Goal: Navigation & Orientation: Find specific page/section

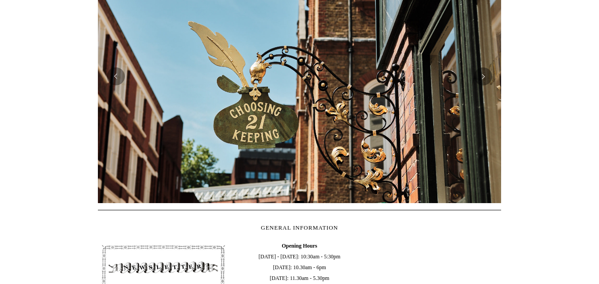
scroll to position [183, 0]
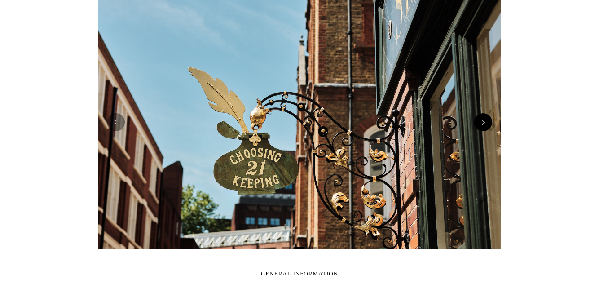
click at [485, 121] on button "Next" at bounding box center [484, 122] width 18 height 18
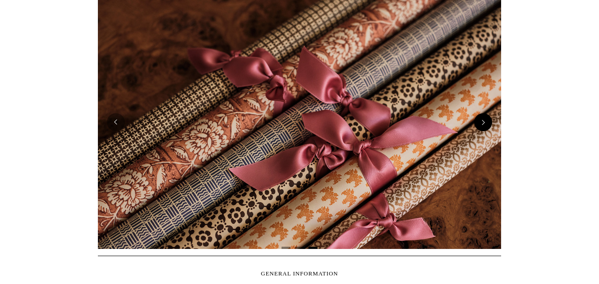
click at [485, 121] on button "Next" at bounding box center [484, 122] width 18 height 18
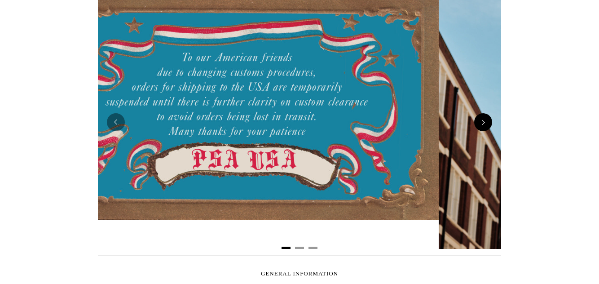
scroll to position [0, 0]
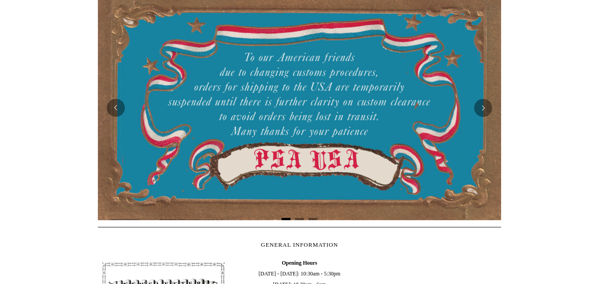
click at [415, 57] on img at bounding box center [300, 108] width 404 height 225
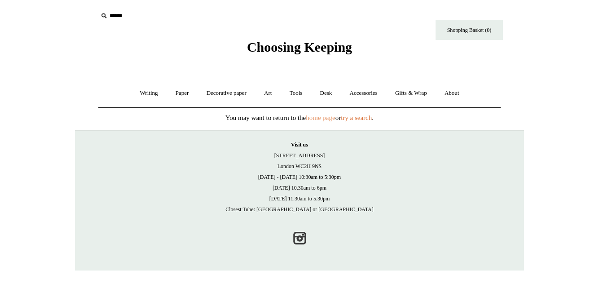
click at [315, 119] on link "home page" at bounding box center [320, 117] width 29 height 7
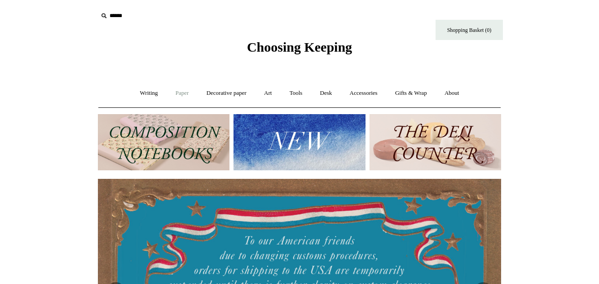
click at [180, 91] on link "Paper +" at bounding box center [183, 93] width 30 height 24
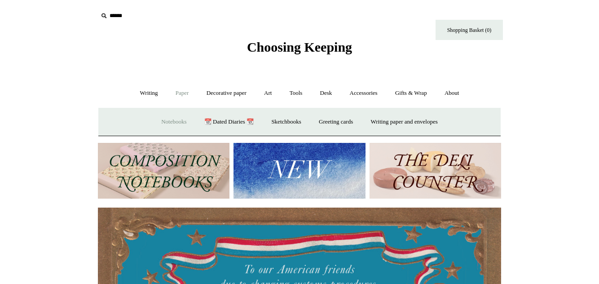
click at [167, 123] on link "Notebooks +" at bounding box center [173, 122] width 41 height 24
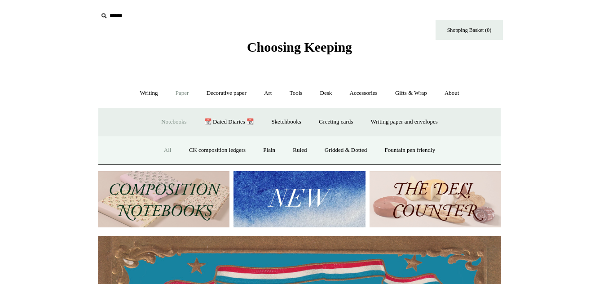
click at [161, 147] on link "All" at bounding box center [168, 150] width 24 height 24
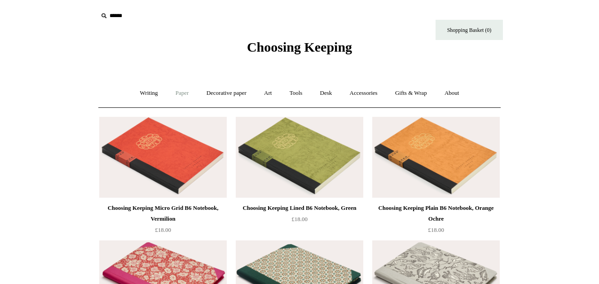
click at [173, 93] on link "Paper +" at bounding box center [183, 93] width 30 height 24
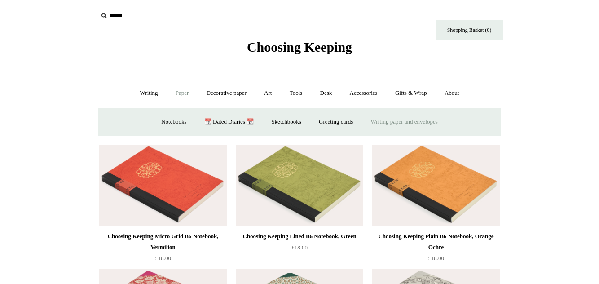
click at [389, 122] on link "Writing paper and envelopes +" at bounding box center [404, 122] width 83 height 24
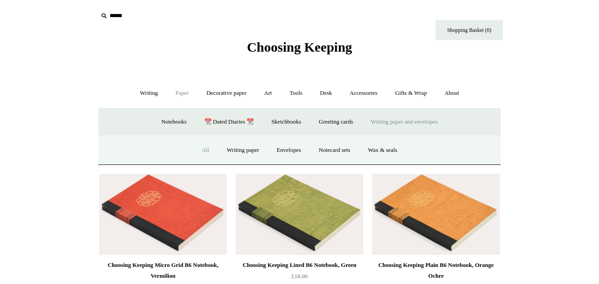
click at [201, 147] on link "All" at bounding box center [206, 150] width 24 height 24
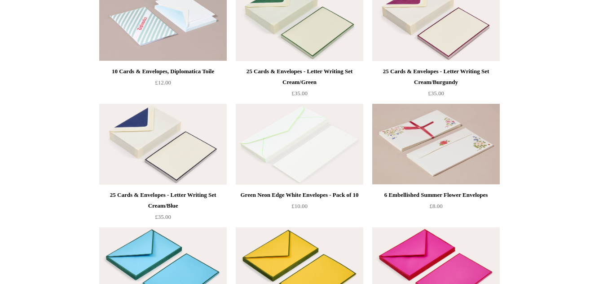
scroll to position [963, 0]
